Goal: Navigation & Orientation: Find specific page/section

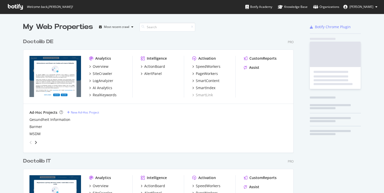
scroll to position [410, 271]
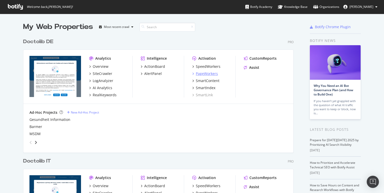
click at [203, 73] on div "PageWorkers" at bounding box center [207, 73] width 22 height 5
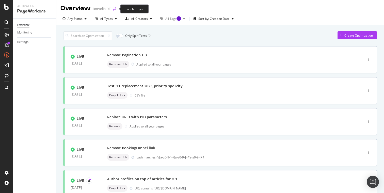
click at [114, 10] on icon "arrow-right-arrow-left" at bounding box center [114, 9] width 3 height 4
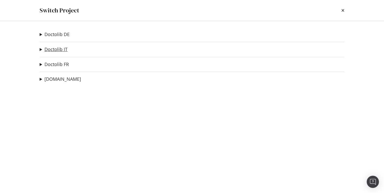
click at [61, 49] on link "Doctolib IT" at bounding box center [55, 49] width 23 height 5
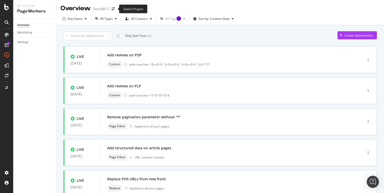
click at [117, 9] on span at bounding box center [113, 9] width 7 height 4
click at [113, 9] on icon "arrow-right-arrow-left" at bounding box center [113, 9] width 3 height 4
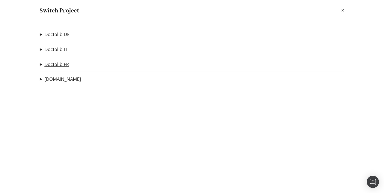
click at [63, 63] on link "Doctolib FR" at bounding box center [56, 64] width 24 height 5
